Goal: Task Accomplishment & Management: Use online tool/utility

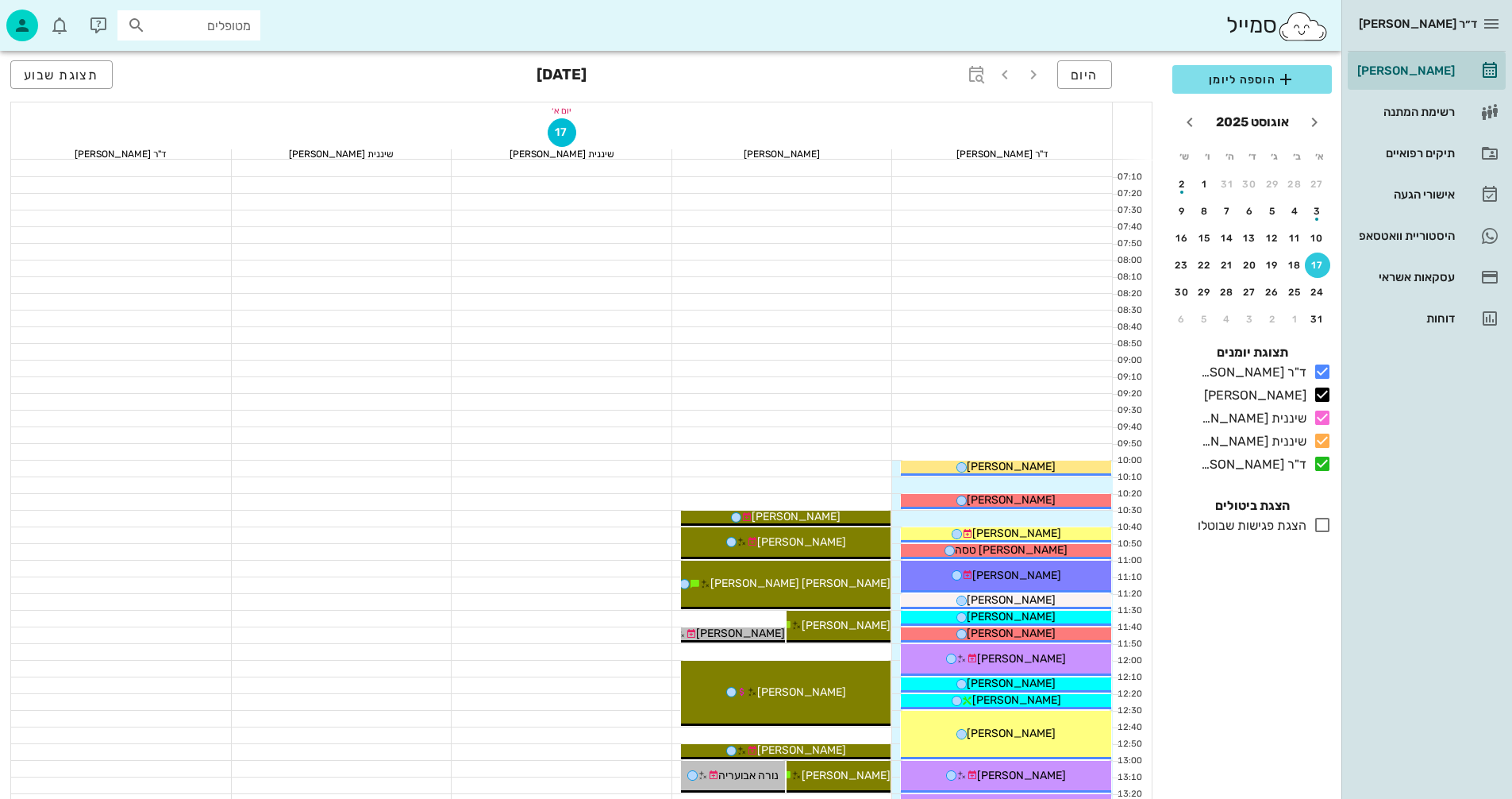
scroll to position [603, 0]
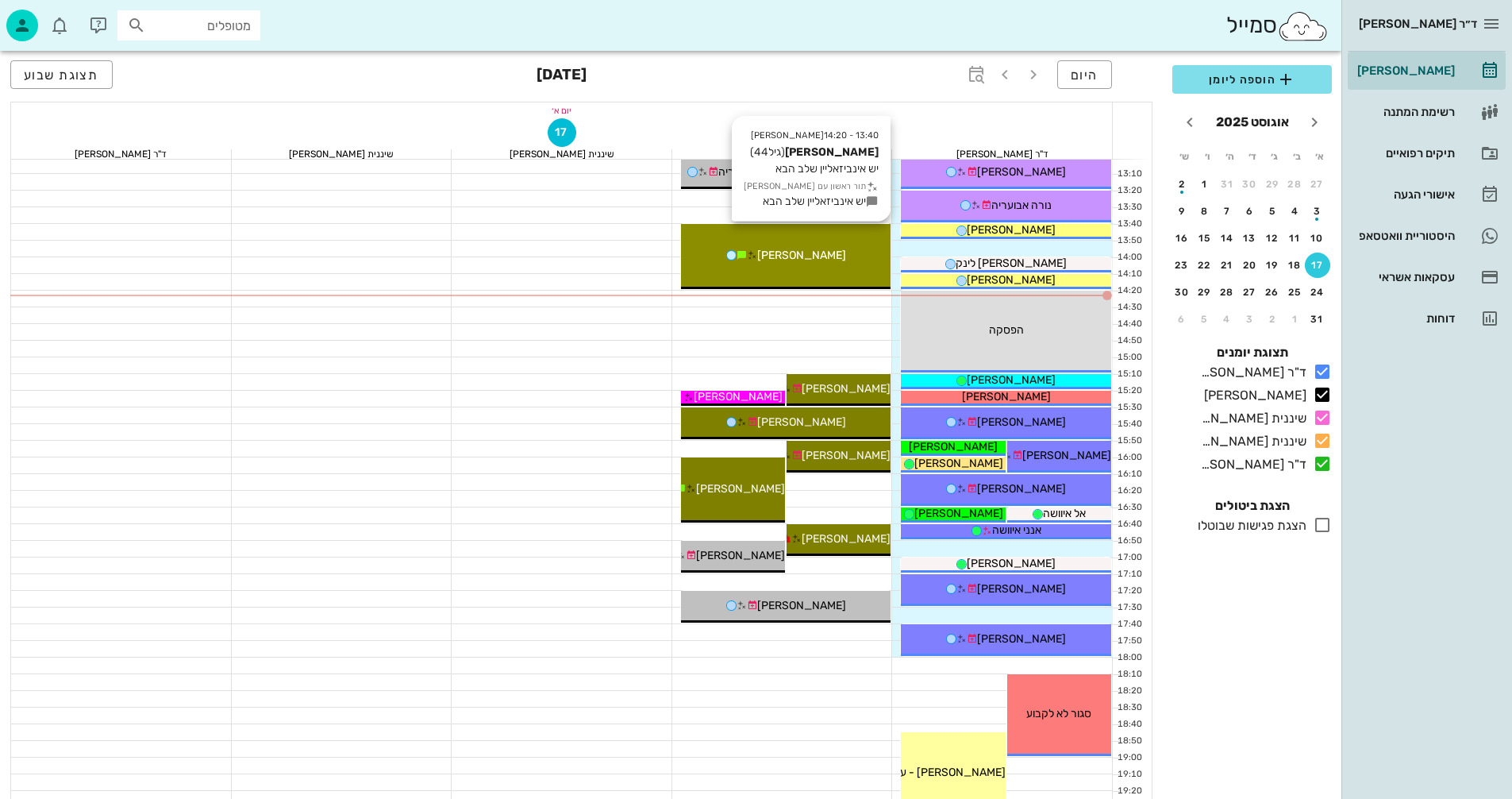
click at [838, 257] on span "[PERSON_NAME]" at bounding box center [802, 255] width 89 height 13
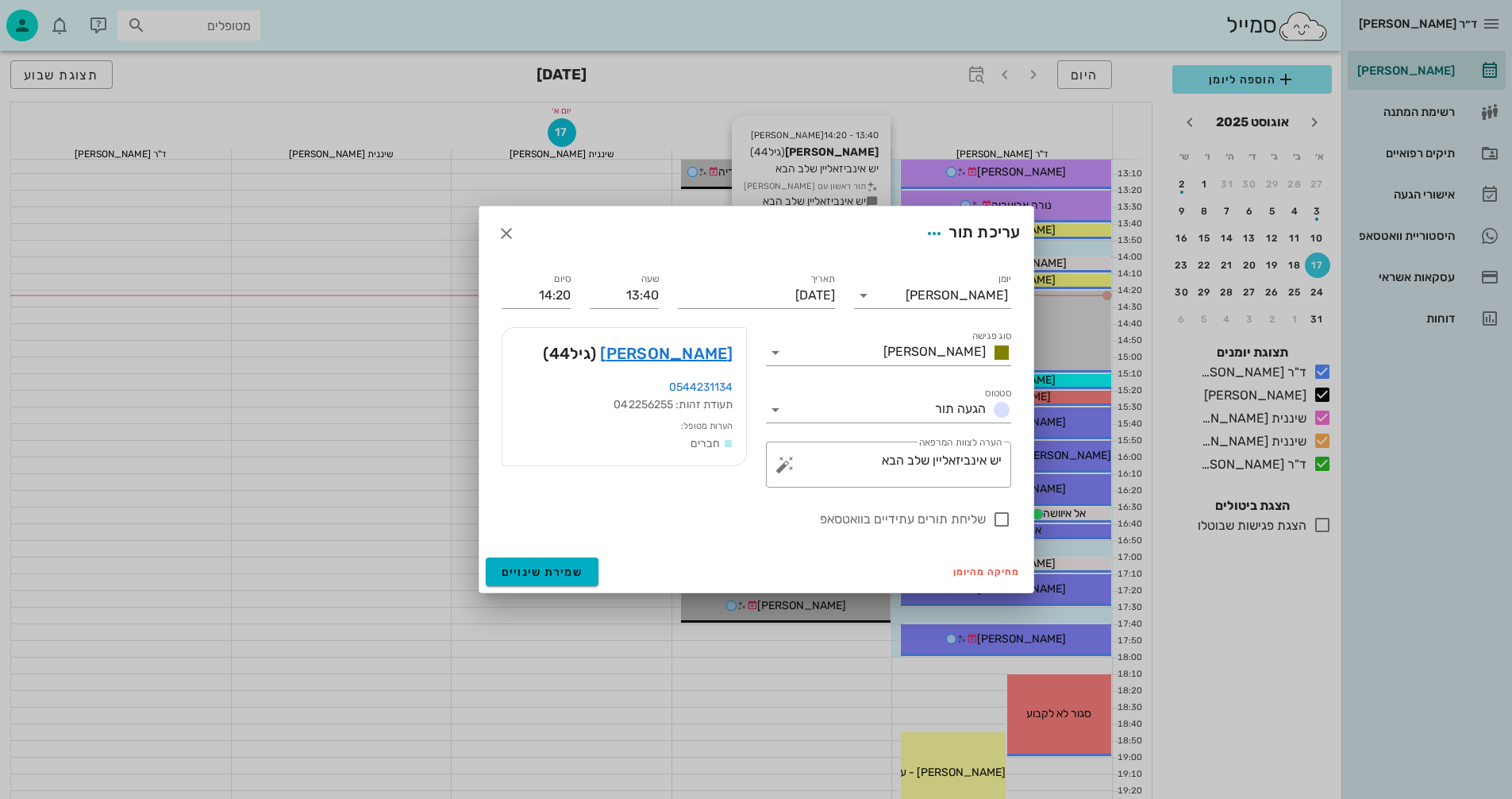
click at [838, 257] on div "ד״ר [PERSON_NAME] [PERSON_NAME] רשימת המתנה תיקים רפואיים אישורי הגעה היסטוריית…" at bounding box center [756, 177] width 1512 height 1561
click at [711, 355] on link "[PERSON_NAME]" at bounding box center [666, 353] width 132 height 26
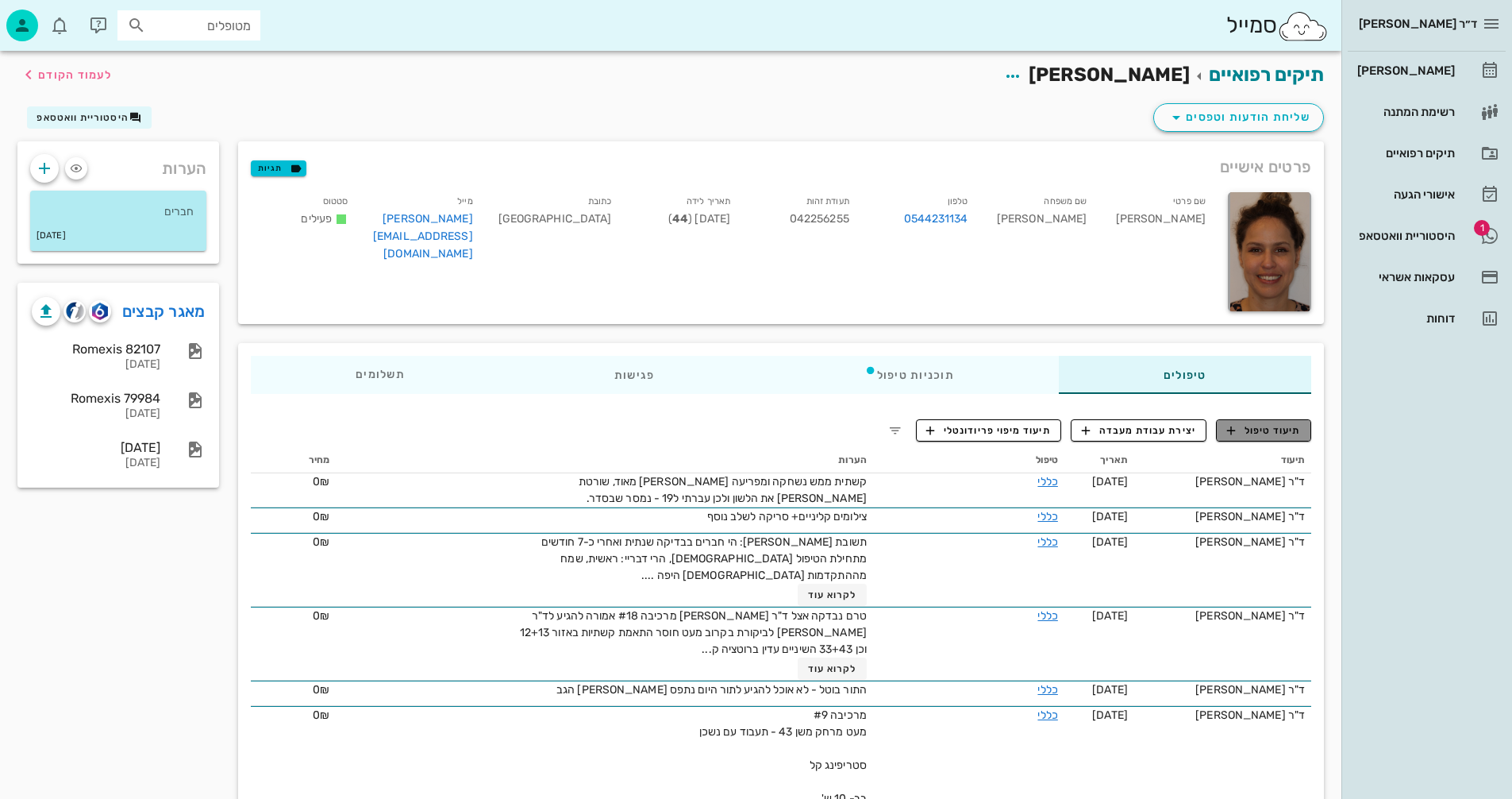
click at [1257, 425] on span "תיעוד טיפול" at bounding box center [1264, 430] width 74 height 14
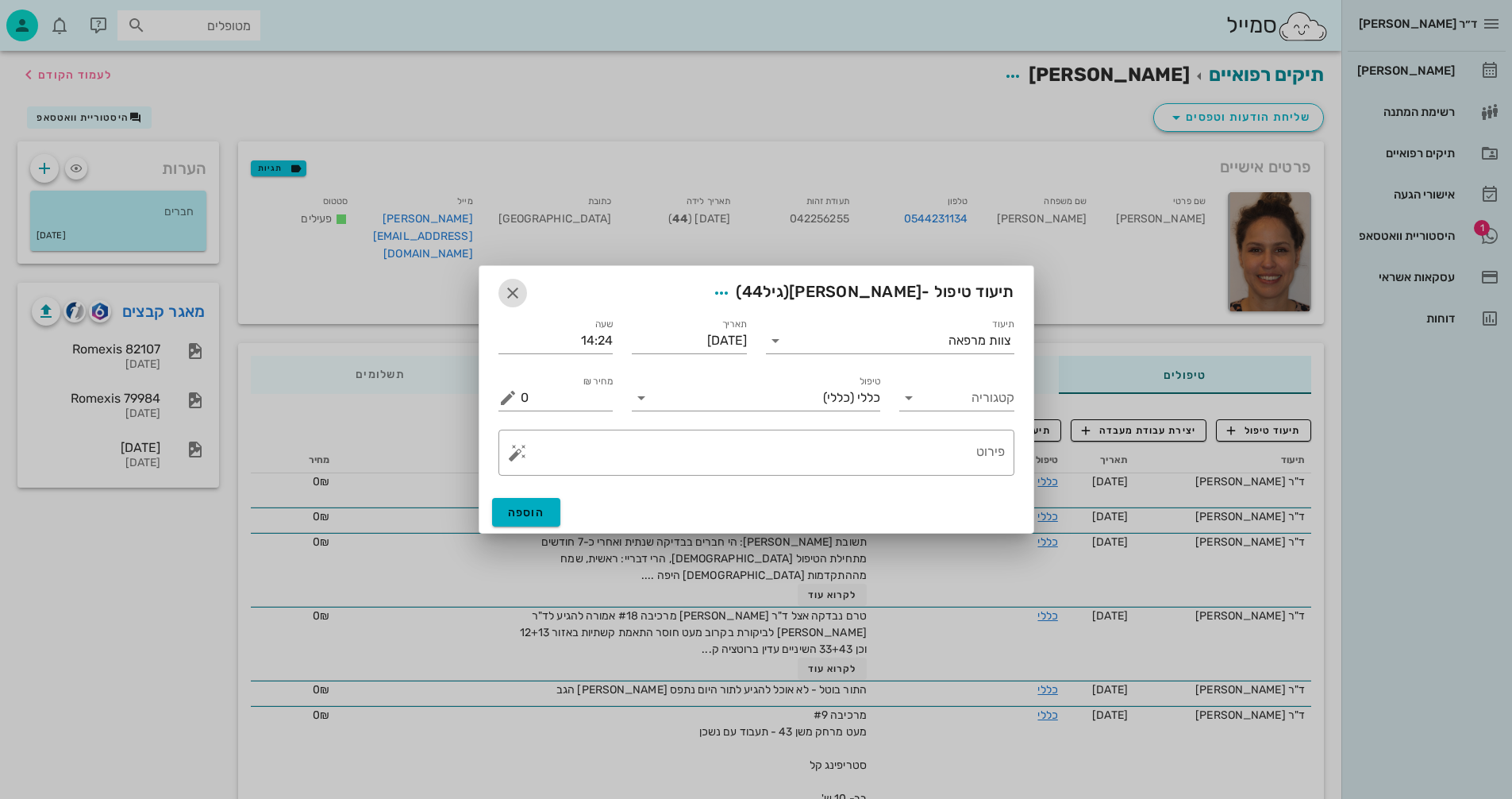
click at [513, 297] on icon "button" at bounding box center [513, 292] width 19 height 19
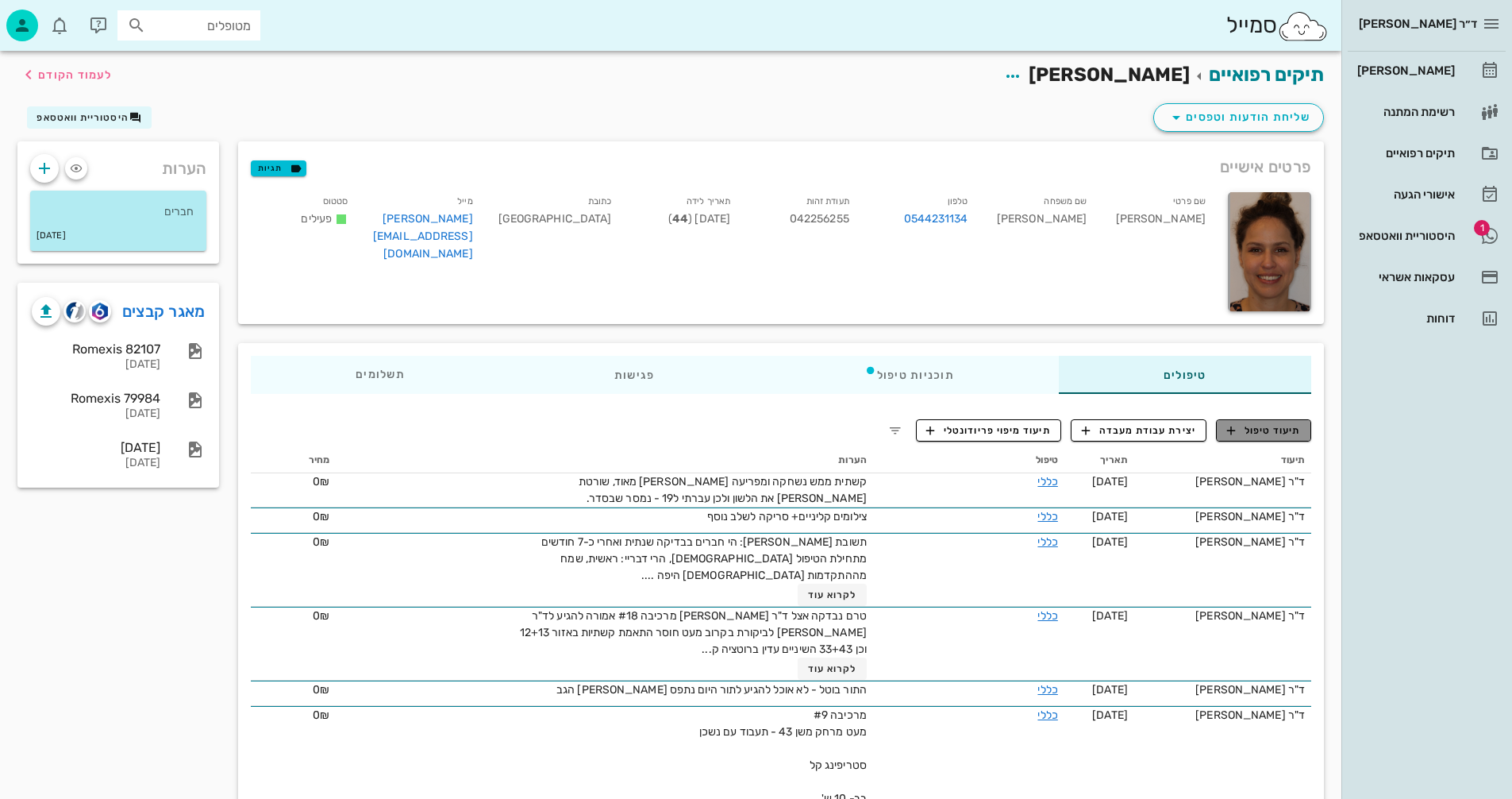
click at [1255, 433] on span "תיעוד טיפול" at bounding box center [1264, 430] width 74 height 14
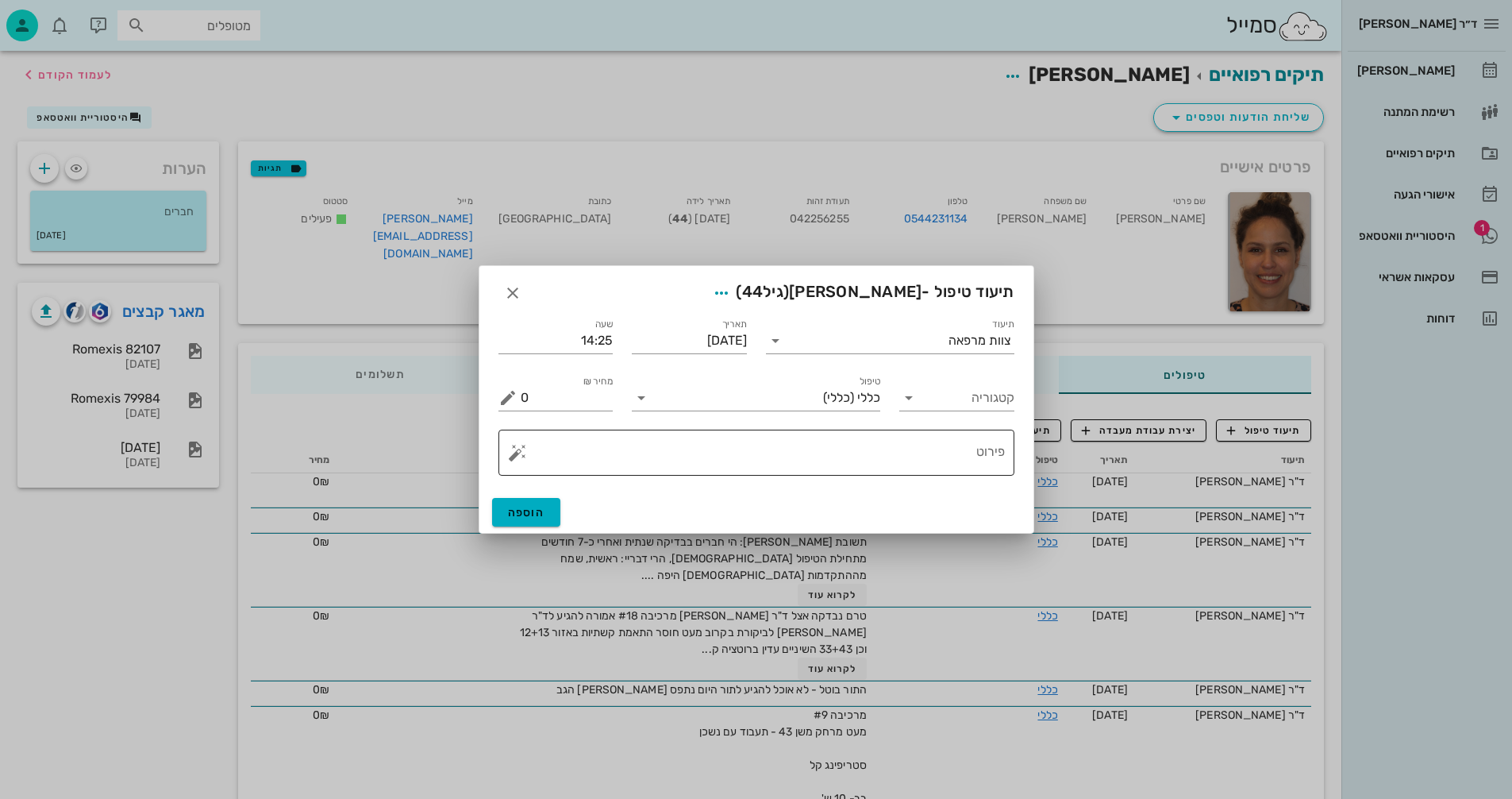
click at [516, 452] on button "button" at bounding box center [517, 452] width 19 height 19
click at [545, 388] on div "[MEDICAL_DATA]" at bounding box center [573, 389] width 130 height 32
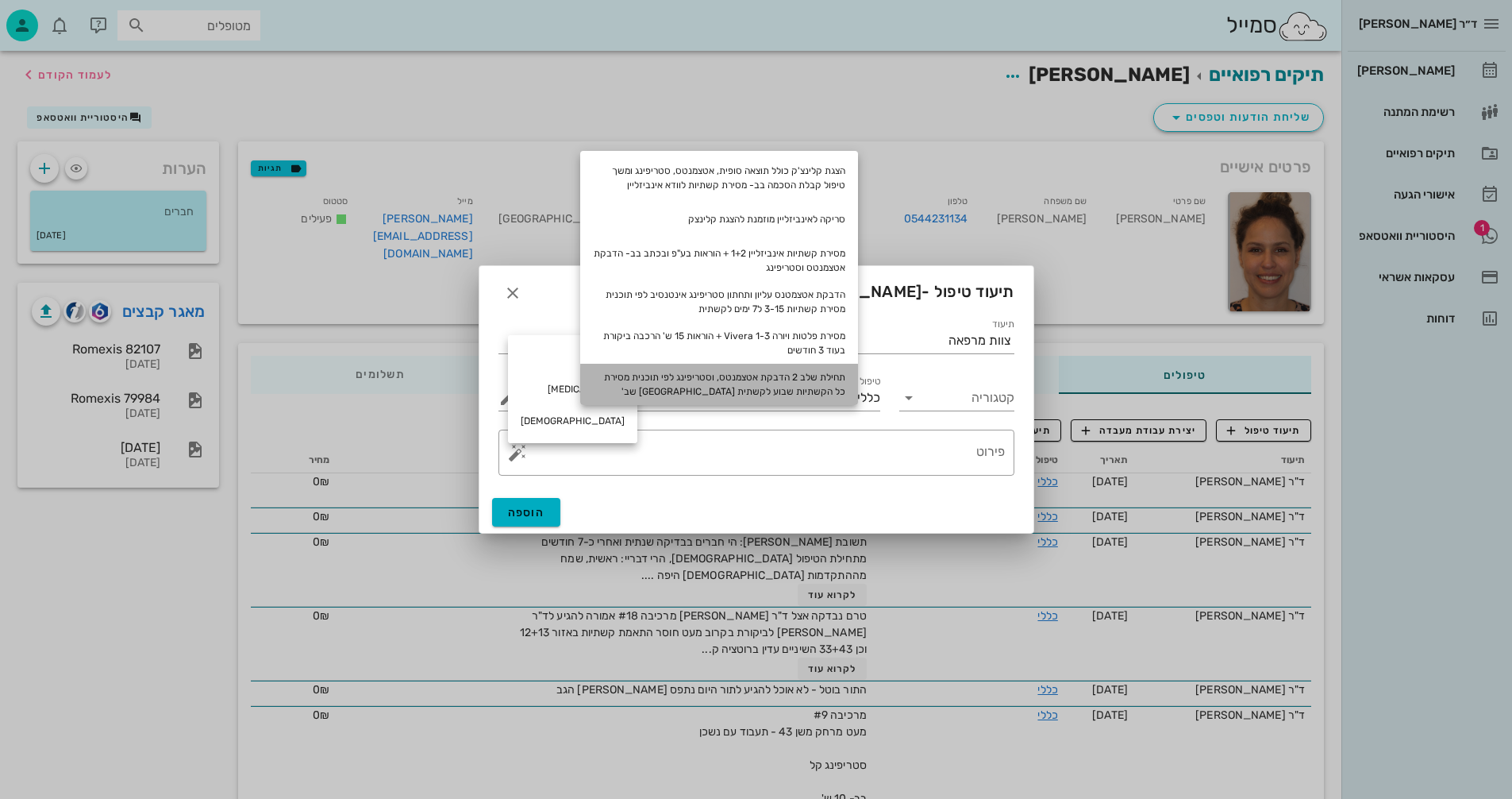
click at [800, 381] on div "תחילת שלב 2 הדבקת אטצמנטס, וסטריפינג לפי תוכנית מסירת כל הקשתיות שבוע לקשתית [G…" at bounding box center [719, 384] width 278 height 41
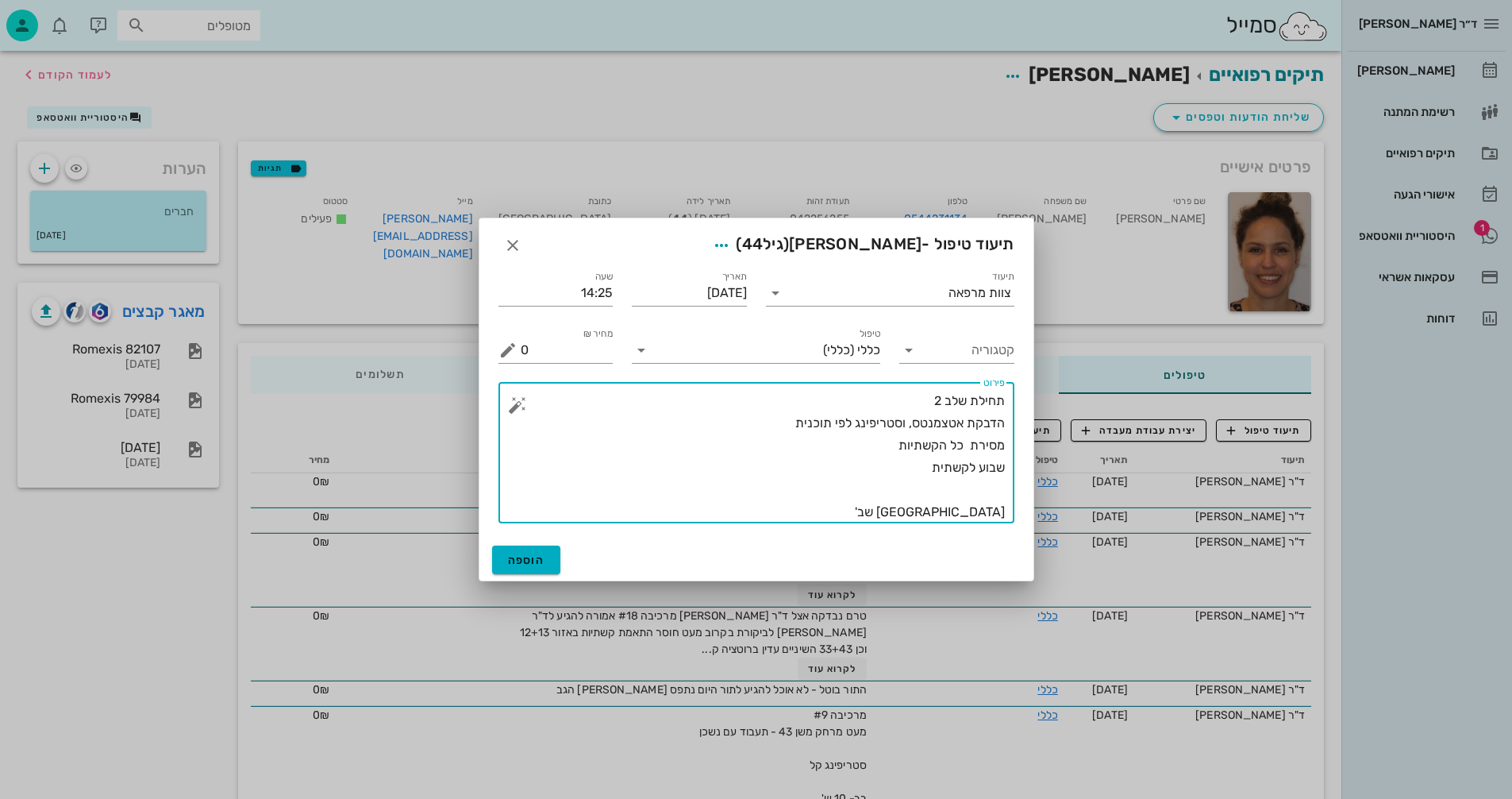
click at [980, 513] on textarea "תחילת שלב 2 הדבקת אטצמנטס, וסטריפינג לפי תוכנית מסירת כל הקשתיות שבוע לקשתית [G…" at bounding box center [762, 457] width 484 height 133
drag, startPoint x: 976, startPoint y: 471, endPoint x: 1012, endPoint y: 468, distance: 36.1
click at [1012, 468] on div "​ פירוט תחילת שלב 2 הדבקת אטצמנטס, וסטריפינג לפי תוכנית מסירת כל הקשתיות שבוע ל…" at bounding box center [756, 452] width 516 height 141
click at [905, 467] on textarea "תחילת שלב 2 הדבקת אטצמנטס, וסטריפינג לפי תוכנית מסירת כל הקשתיות 10 ימים לקשתית…" at bounding box center [762, 457] width 484 height 133
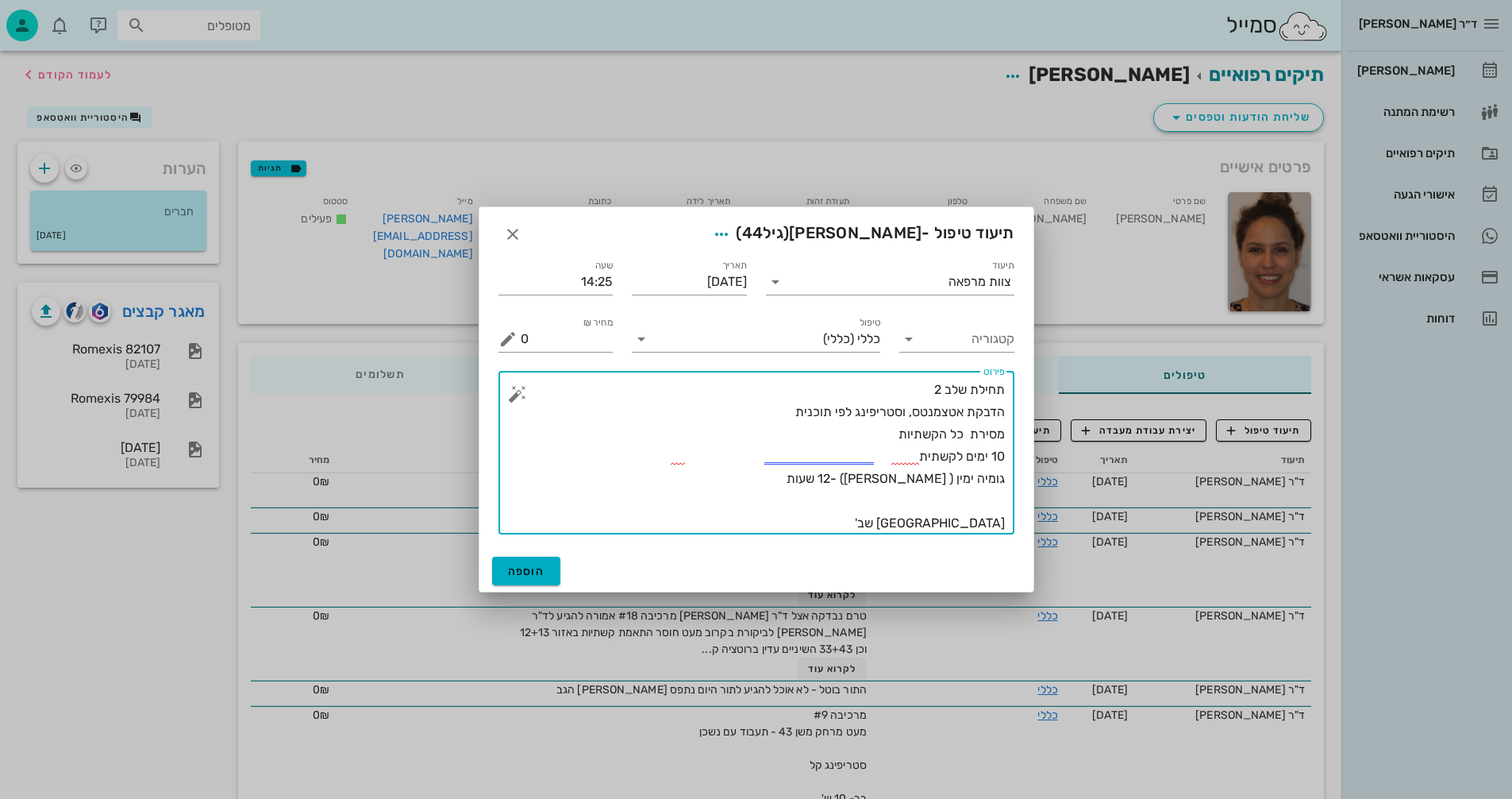
click at [887, 432] on textarea "תחילת שלב 2 הדבקת אטצמנטס, וסטריפינג לפי תוכנית מסירת כל הקשתיות 10 ימים לקשתית…" at bounding box center [762, 456] width 484 height 156
type textarea "תחילת שלב 2 הדבקת אטצמנטס, וסטריפינג לפי תוכנית מסירת כל הקשתיות 1-19 10 ימים ל…"
click at [514, 570] on span "הוספה" at bounding box center [527, 571] width 37 height 13
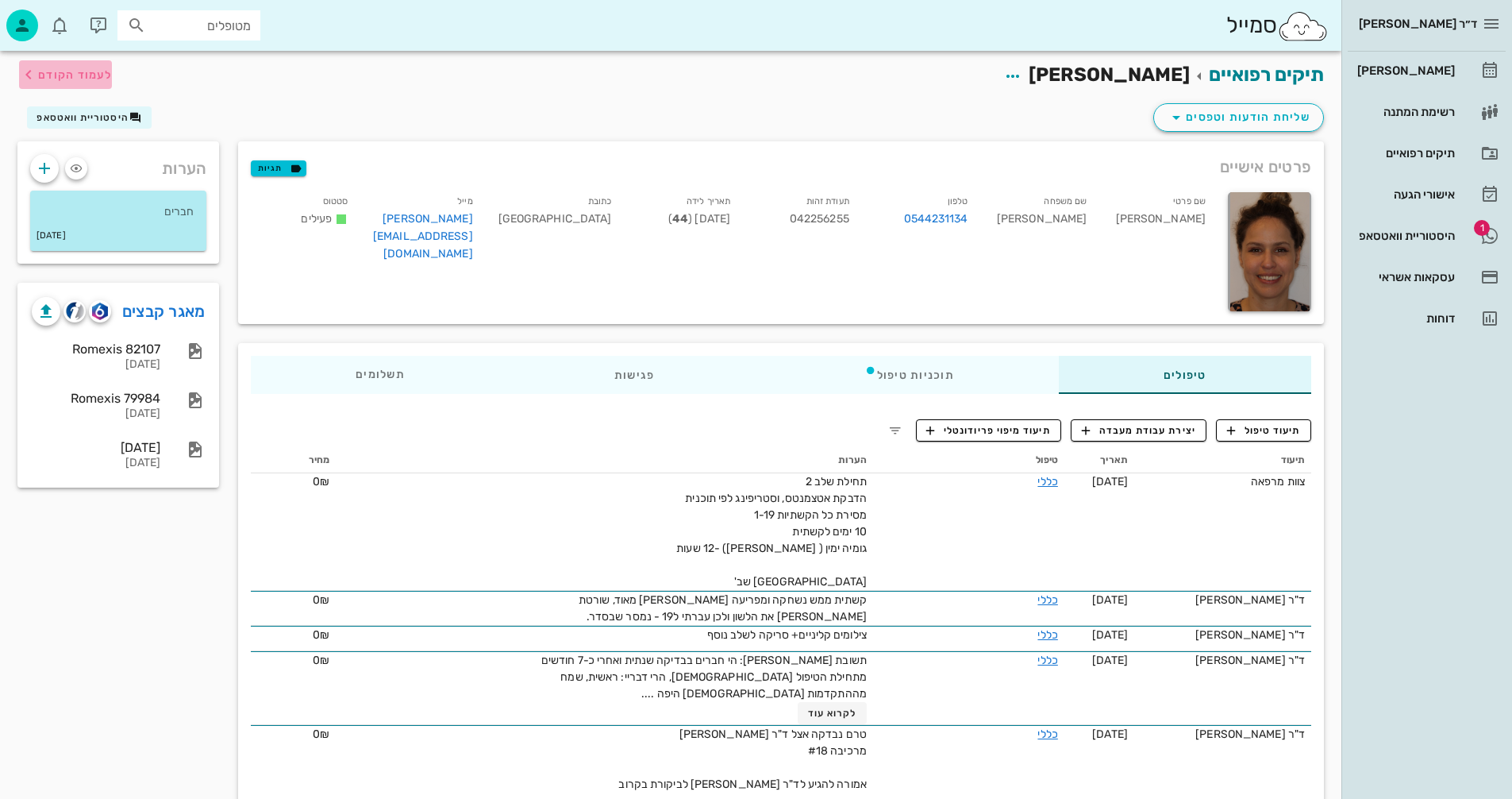
click at [59, 75] on span "לעמוד הקודם" at bounding box center [75, 75] width 74 height 13
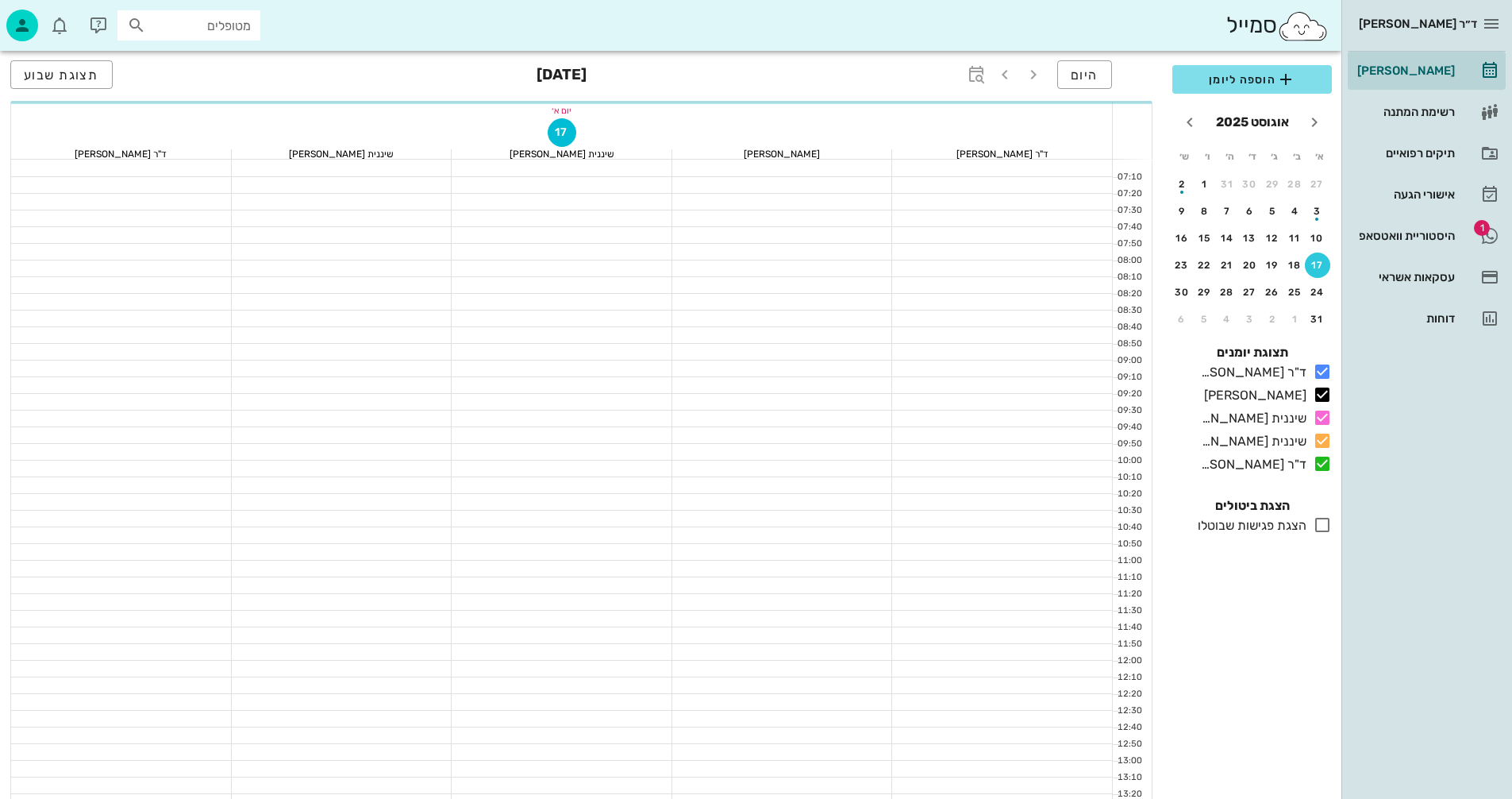
scroll to position [603, 0]
